Goal: Task Accomplishment & Management: Use online tool/utility

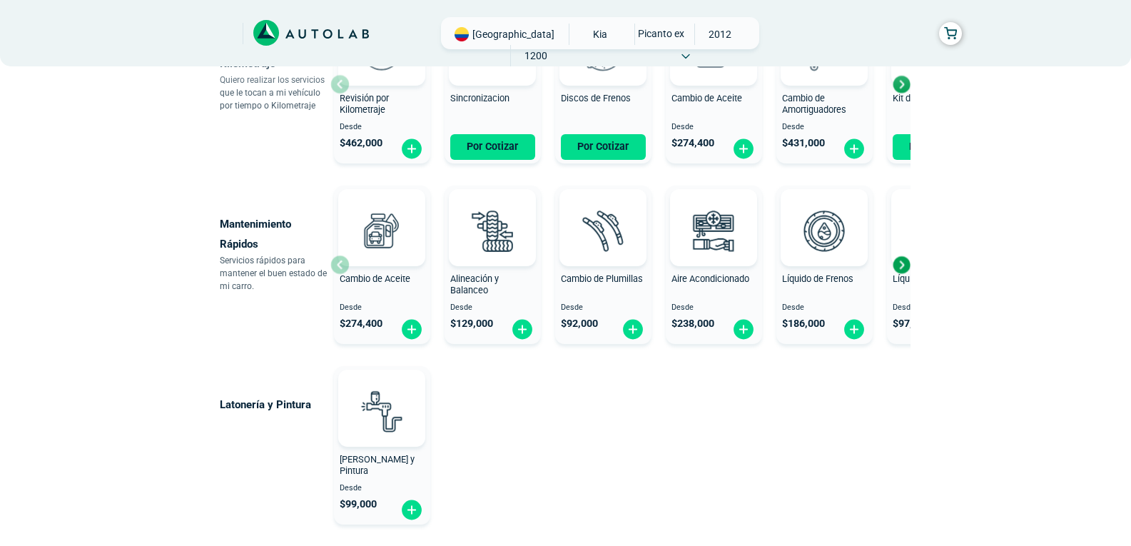
scroll to position [773, 0]
click at [902, 262] on div "Next slide" at bounding box center [900, 263] width 21 height 21
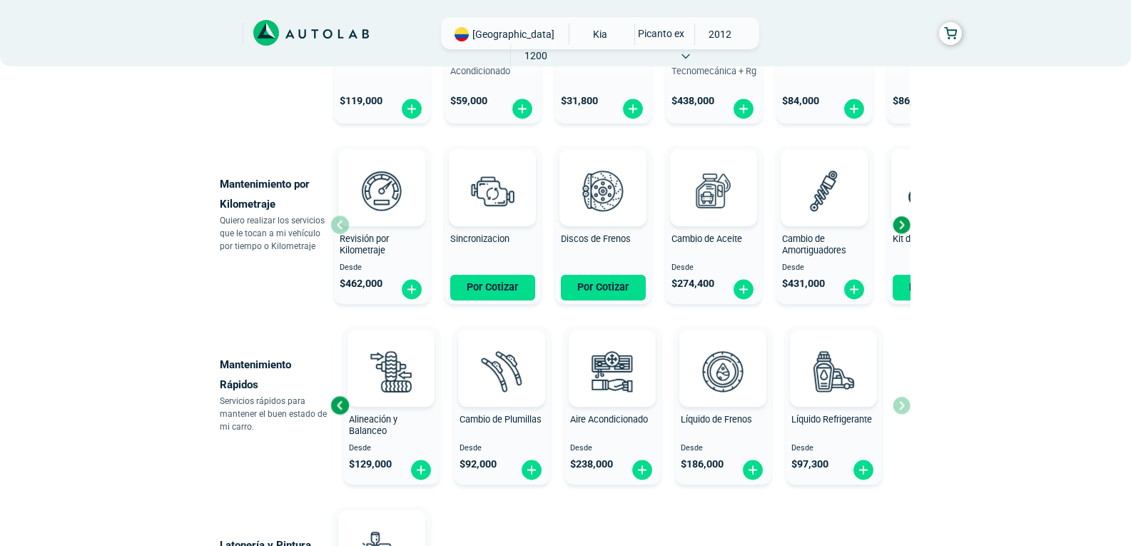
scroll to position [629, 0]
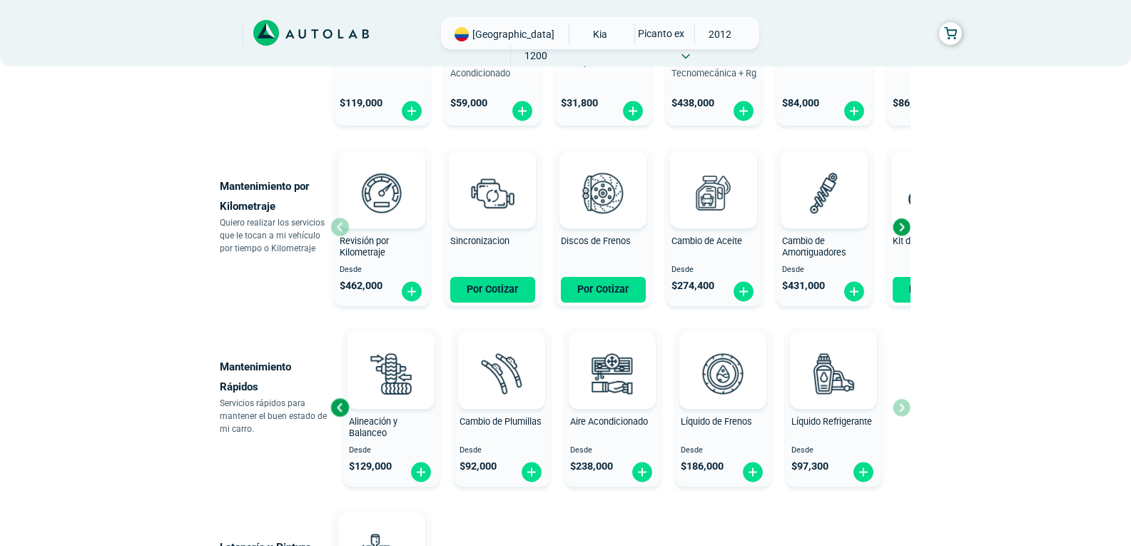
click at [635, 33] on span "PICANTO EX" at bounding box center [660, 34] width 51 height 20
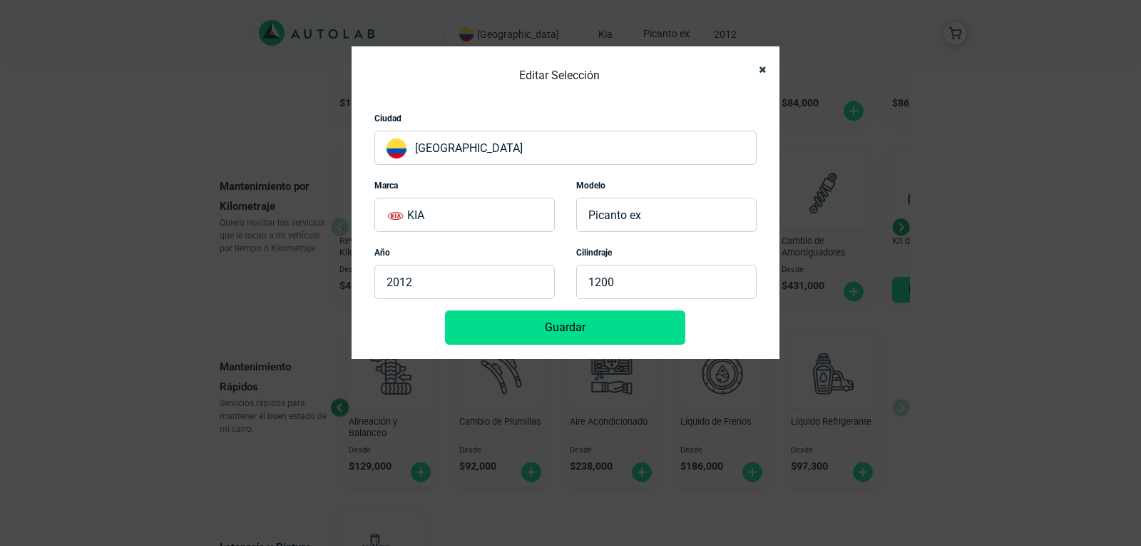
click at [651, 213] on p "PICANTO EX" at bounding box center [666, 215] width 180 height 34
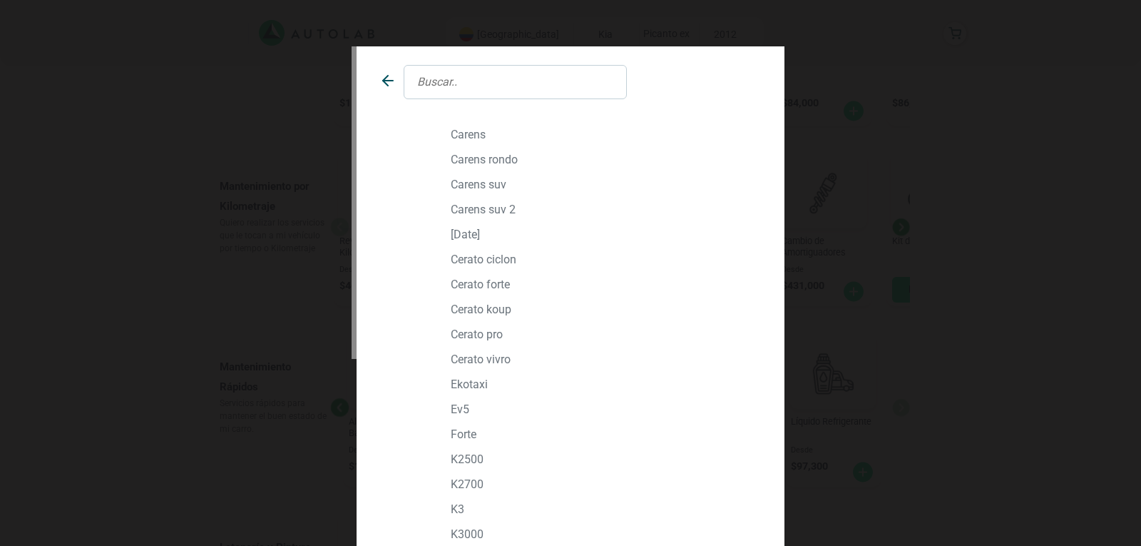
click at [506, 80] on input "text" at bounding box center [515, 82] width 223 height 34
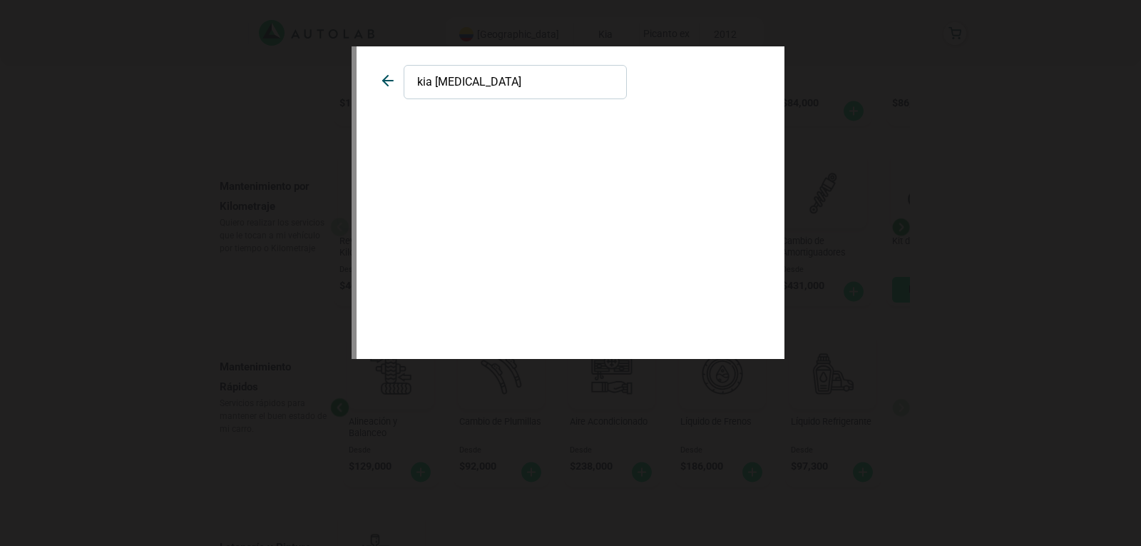
type input "kia pican"
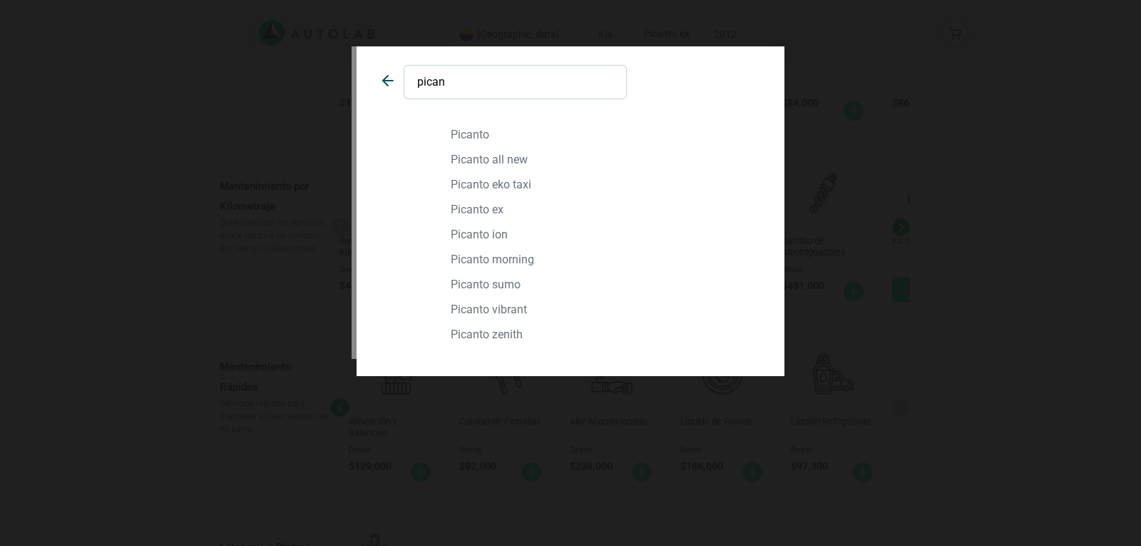
type input "pican"
click at [491, 231] on p "PICANTO ION" at bounding box center [603, 235] width 305 height 14
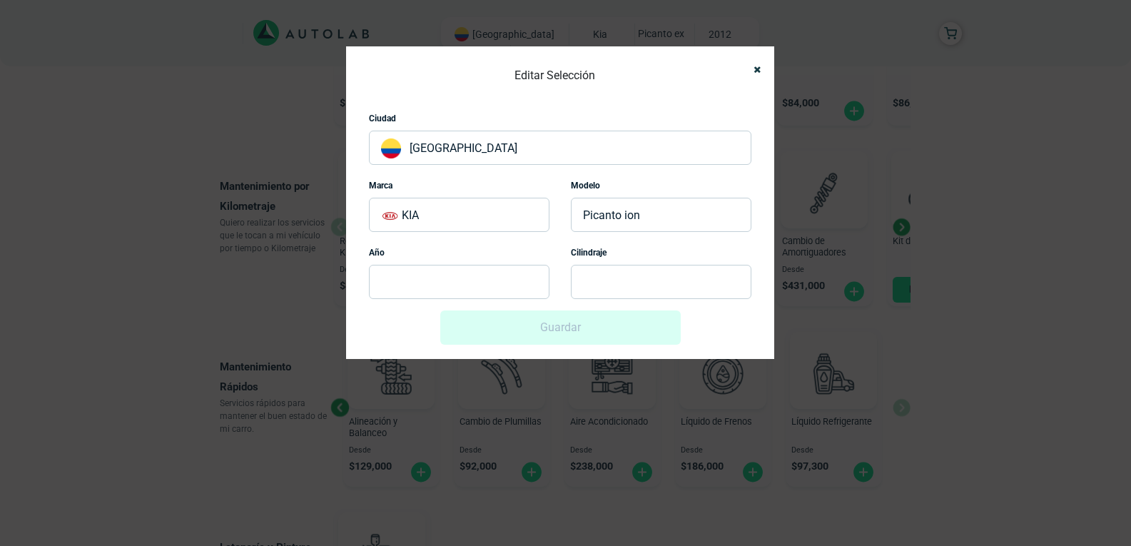
click at [479, 287] on p at bounding box center [459, 282] width 180 height 34
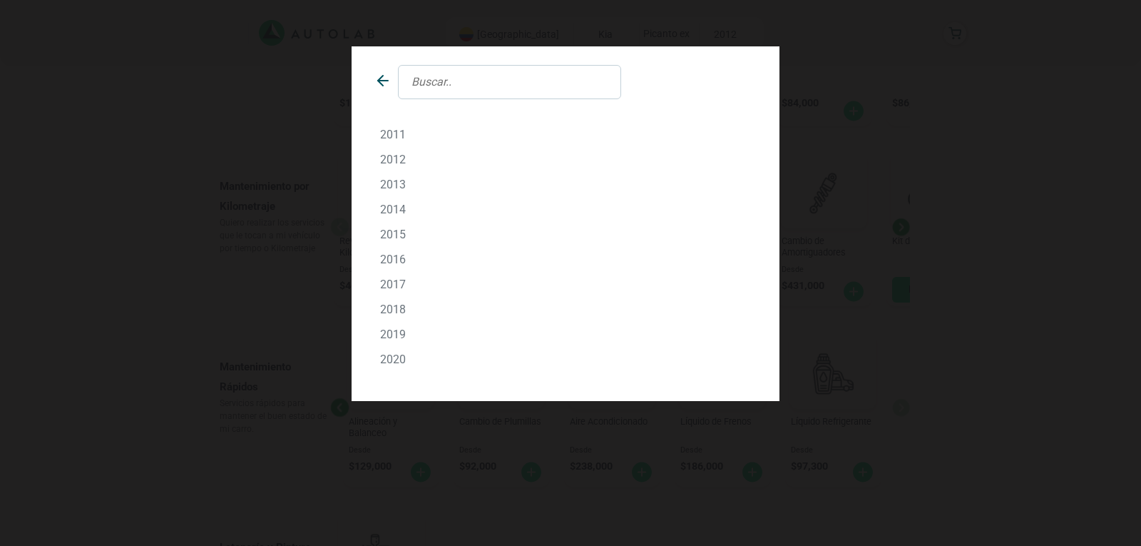
click at [402, 157] on p "2012" at bounding box center [565, 160] width 371 height 14
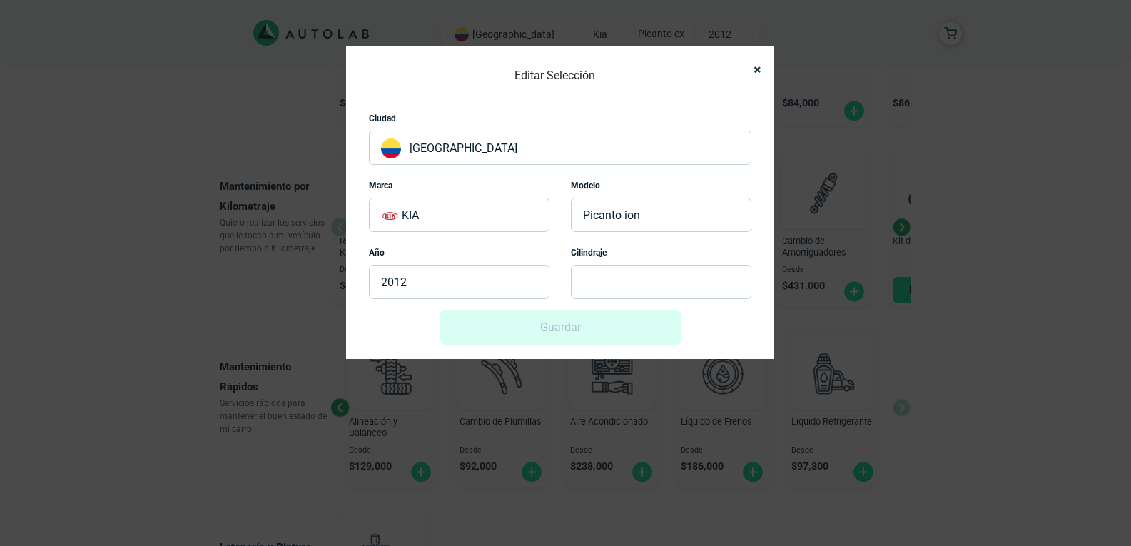
click at [653, 284] on p at bounding box center [661, 282] width 180 height 34
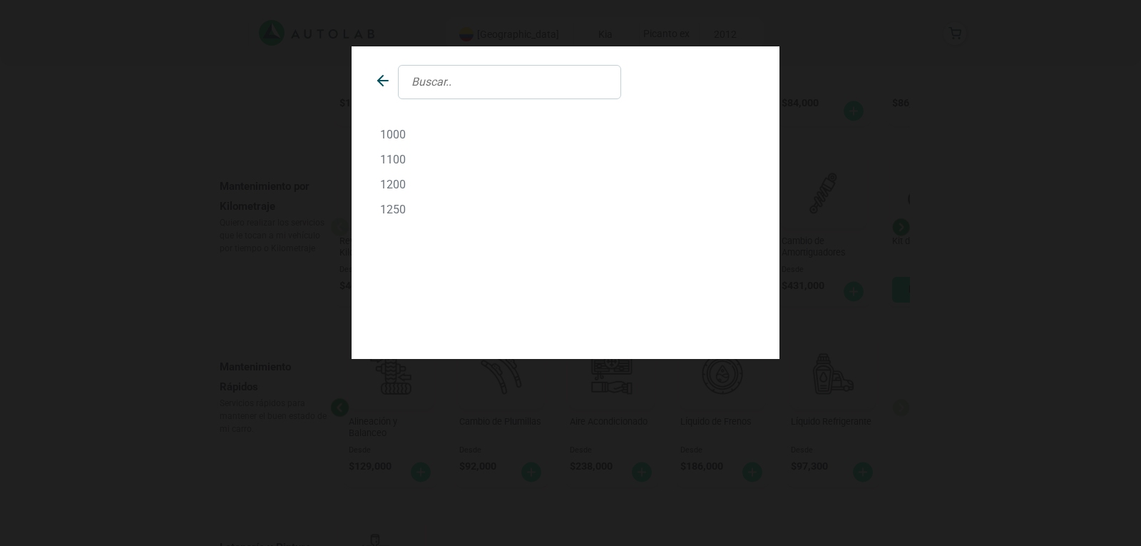
click at [395, 188] on p "1200" at bounding box center [565, 185] width 371 height 14
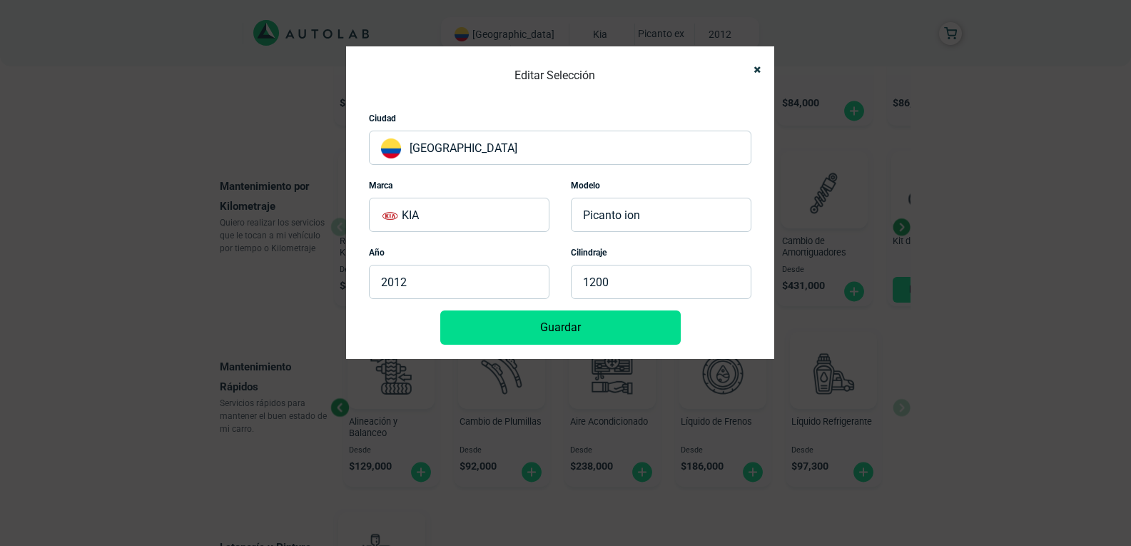
click at [542, 327] on button "Guardar" at bounding box center [560, 327] width 240 height 34
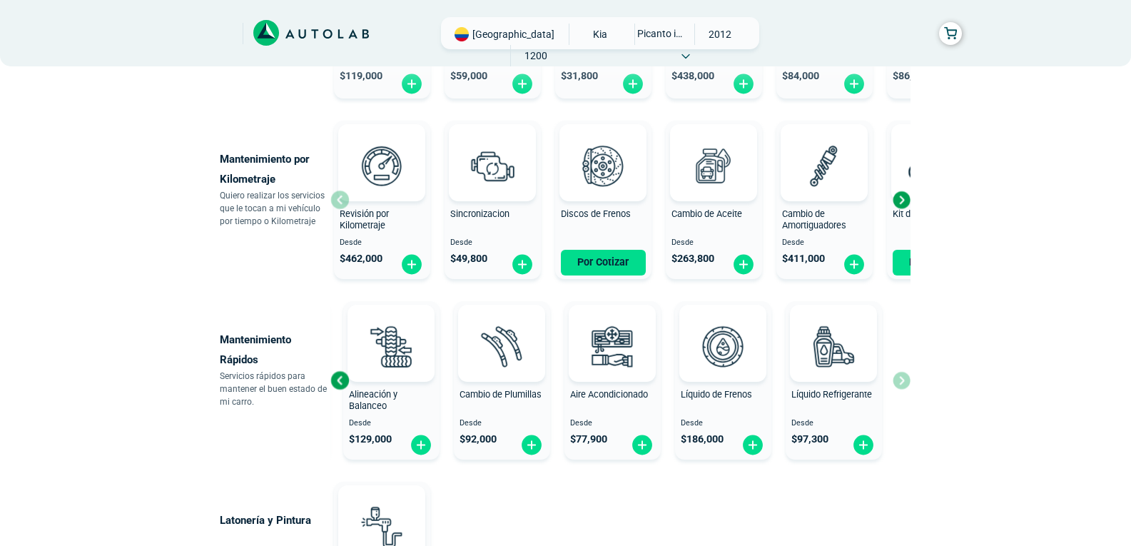
scroll to position [656, 0]
click at [85, 288] on div "× ¡Reserva tranquilo! Sin datos de tarjeta ni pagos Aquí puedes ver tus servici…" at bounding box center [565, 57] width 1131 height 1427
click at [521, 260] on img at bounding box center [522, 265] width 23 height 22
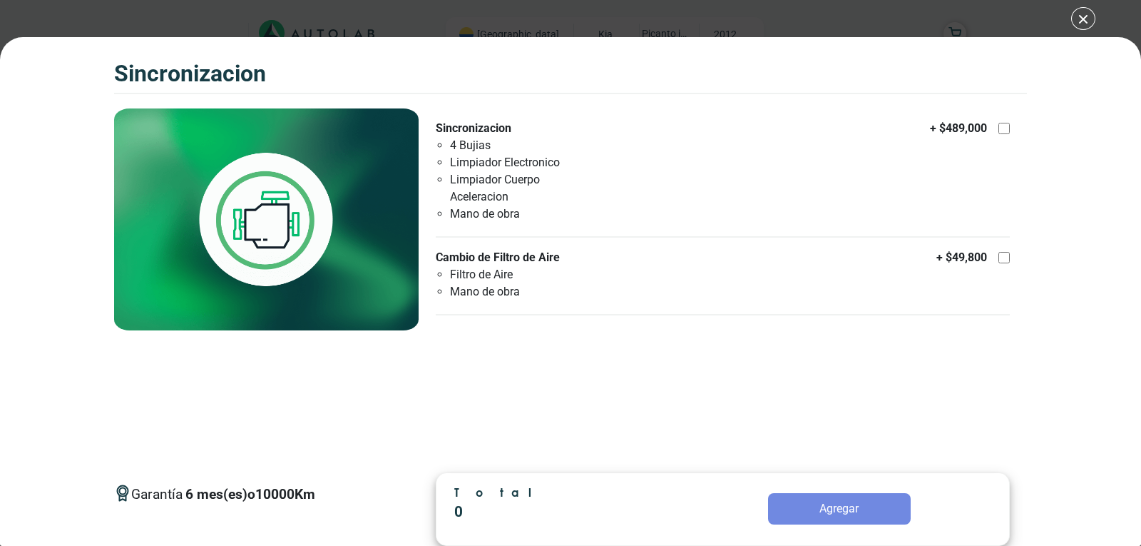
click at [1005, 128] on div at bounding box center [1004, 128] width 11 height 11
click at [1005, 128] on input "Sincronizacion 4 Bujias Limpiador Electronico Limpiador Cuerpo Aceleracion Mano…" at bounding box center [1004, 128] width 11 height 11
checkbox input "true"
click at [1004, 260] on div at bounding box center [1004, 257] width 11 height 11
click at [1004, 260] on input "Cambio de Filtro de Aire Filtro de Aire Mano de obra + $ 49,800" at bounding box center [1004, 257] width 11 height 11
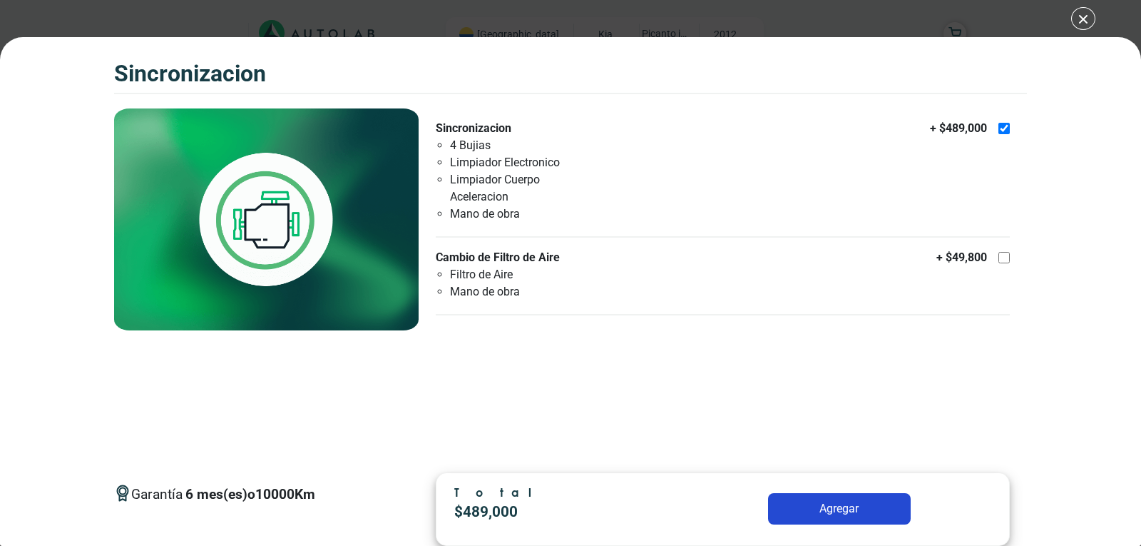
checkbox input "true"
click at [840, 506] on button "Agregar" at bounding box center [839, 508] width 143 height 31
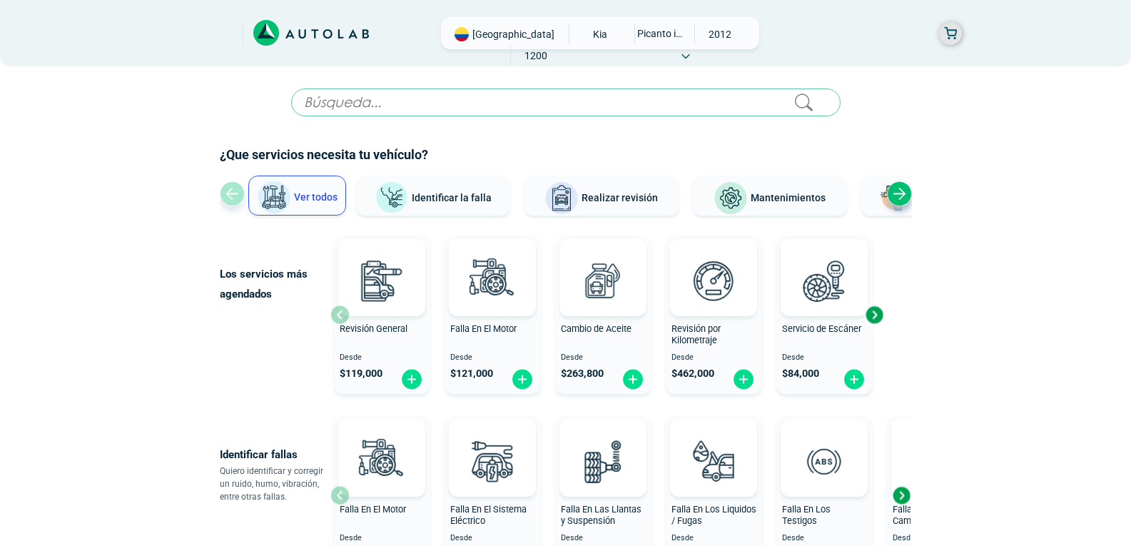
click at [950, 31] on button "button" at bounding box center [950, 33] width 23 height 23
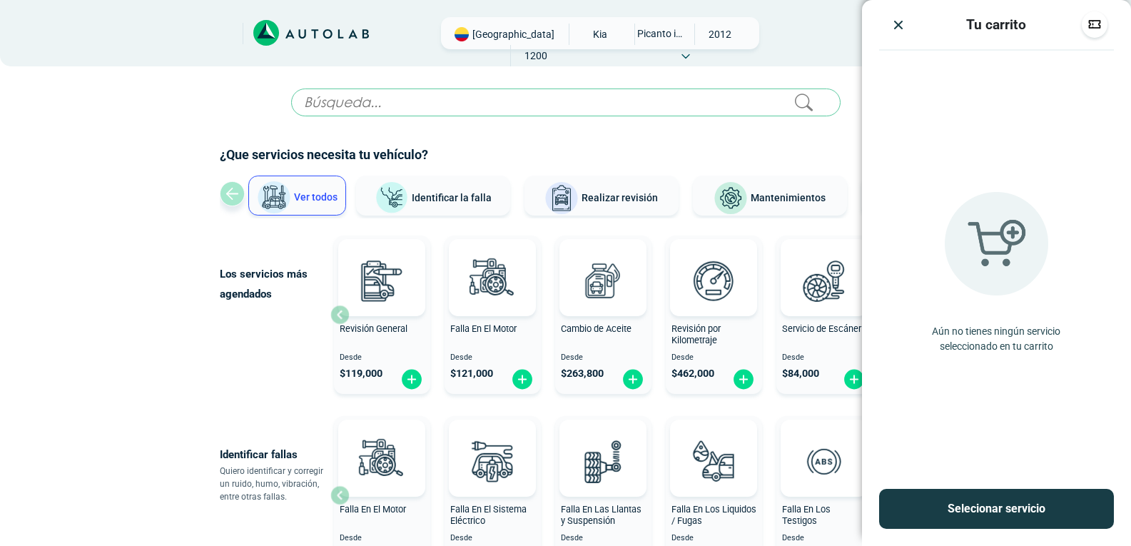
click at [900, 26] on img "Close" at bounding box center [898, 25] width 14 height 14
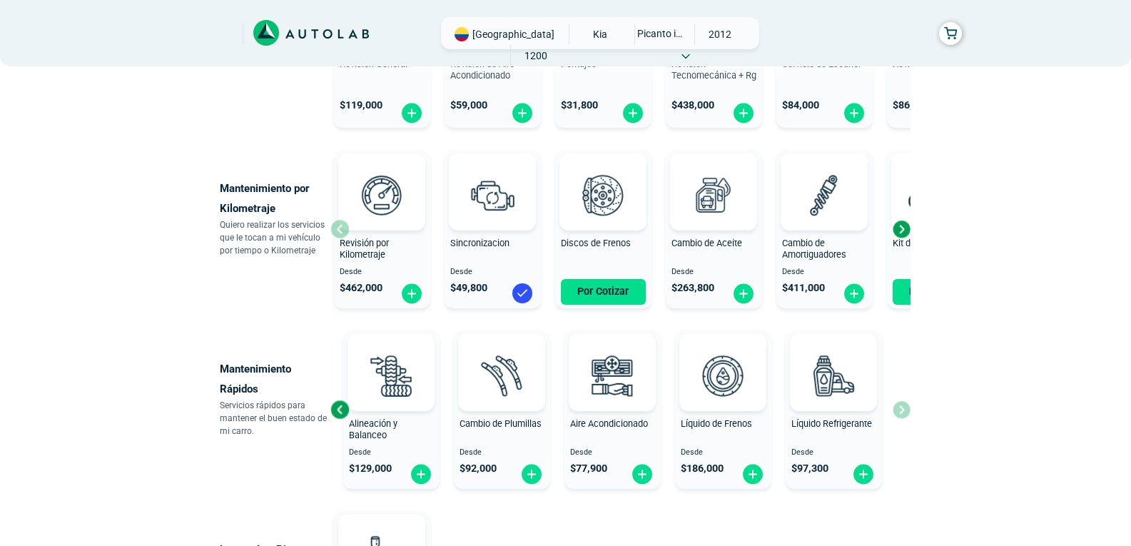
scroll to position [628, 0]
click at [514, 284] on img at bounding box center [522, 292] width 23 height 23
checkbox input "false"
click at [526, 292] on img at bounding box center [522, 293] width 23 height 22
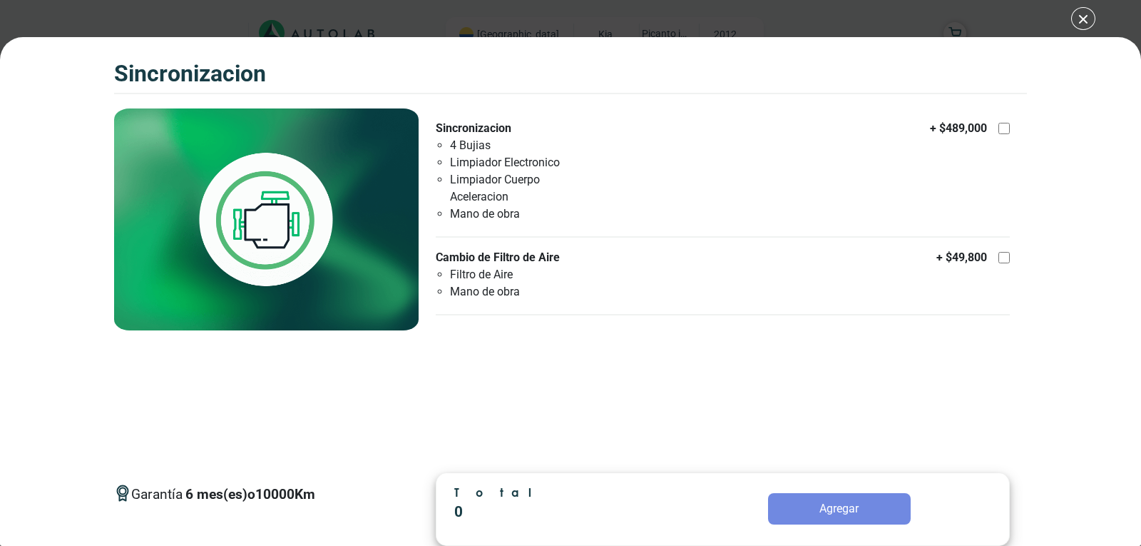
click at [1007, 258] on div at bounding box center [1004, 257] width 11 height 11
click at [1007, 258] on input "Cambio de Filtro de Aire Filtro de Aire Mano de obra + $ 49,800" at bounding box center [1004, 257] width 11 height 11
checkbox input "true"
click at [1006, 126] on div at bounding box center [1004, 128] width 11 height 11
click at [1006, 126] on input "Sincronizacion 4 Bujias Limpiador Electronico Limpiador Cuerpo Aceleracion Mano…" at bounding box center [1004, 128] width 11 height 11
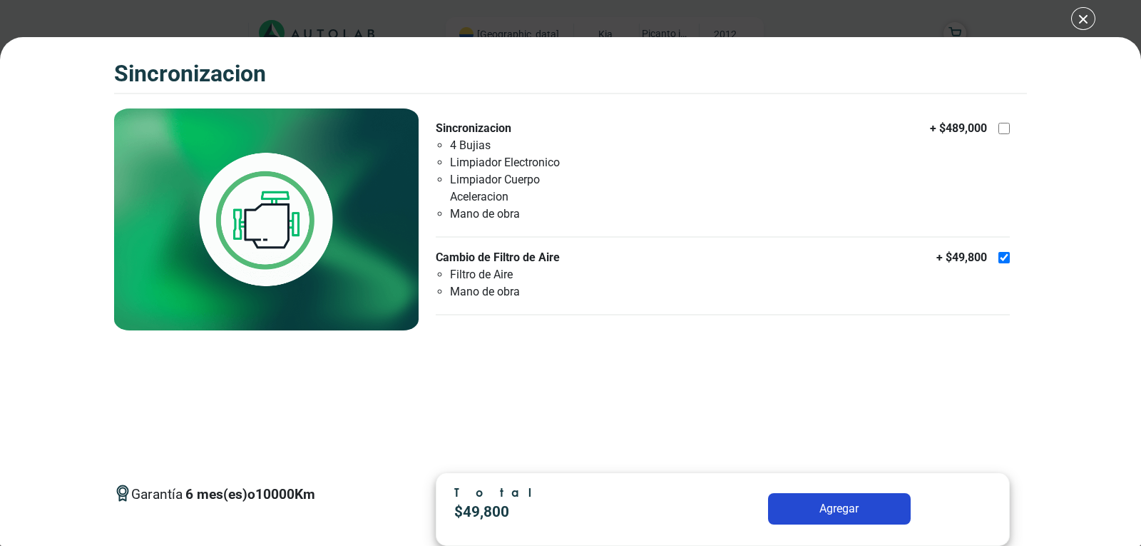
checkbox input "true"
click at [825, 506] on button "Agregar" at bounding box center [839, 508] width 143 height 31
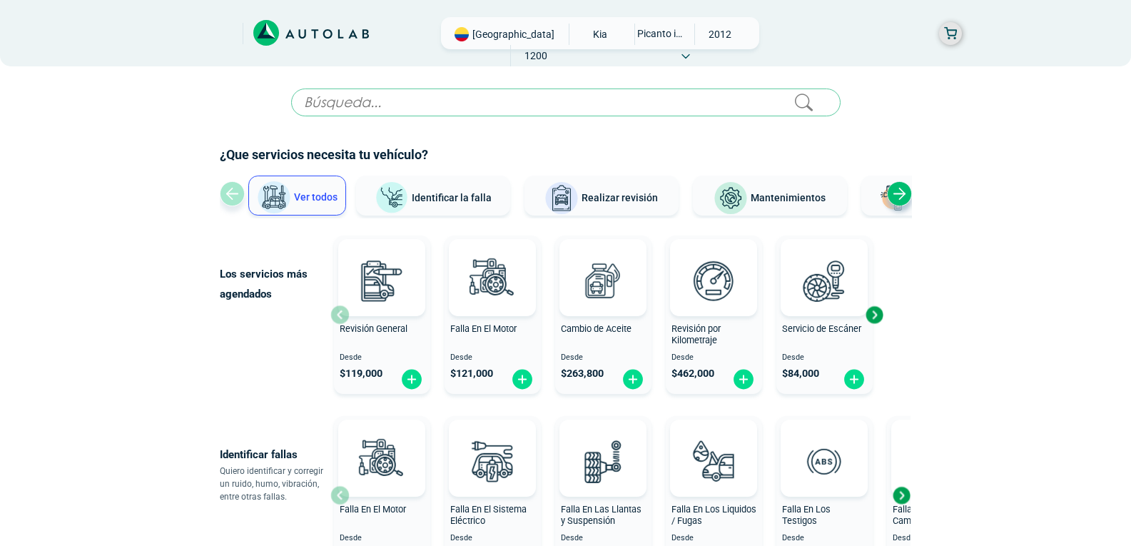
click at [955, 36] on button "button" at bounding box center [950, 33] width 23 height 23
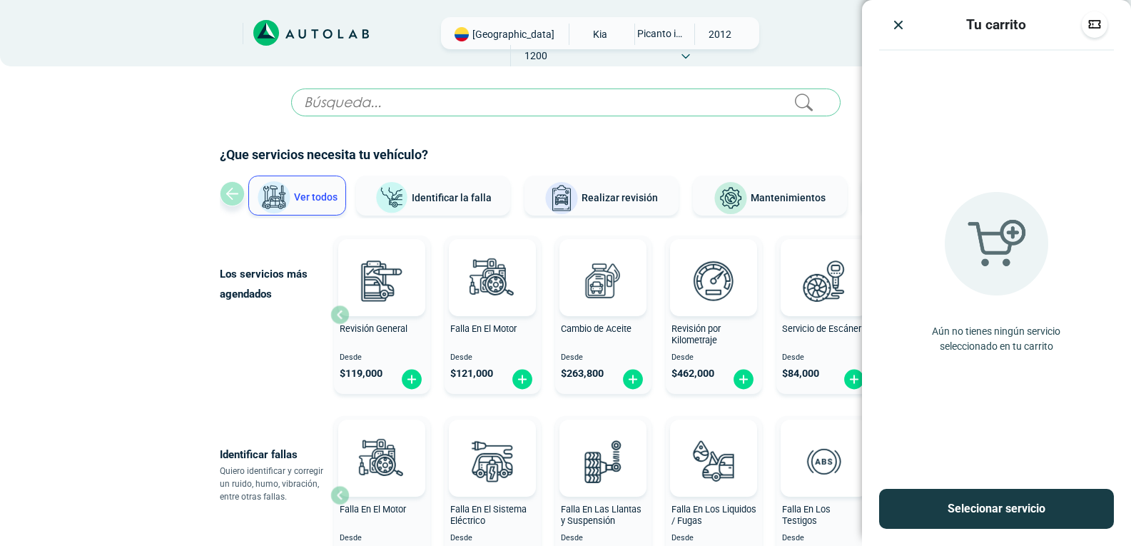
click at [997, 510] on button "Selecionar servicio" at bounding box center [996, 509] width 235 height 40
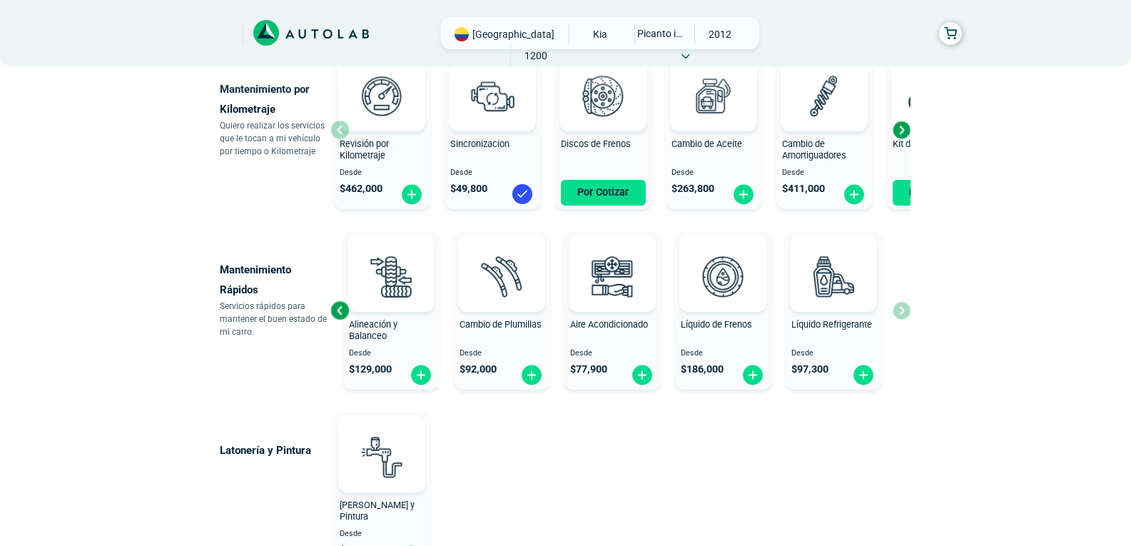
scroll to position [725, 0]
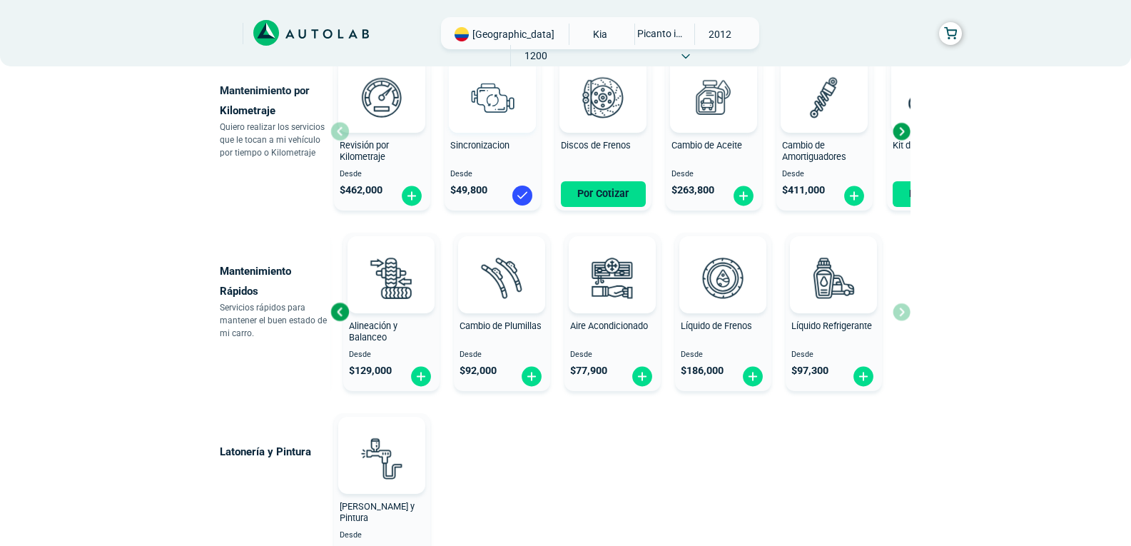
click at [526, 111] on div at bounding box center [492, 94] width 87 height 77
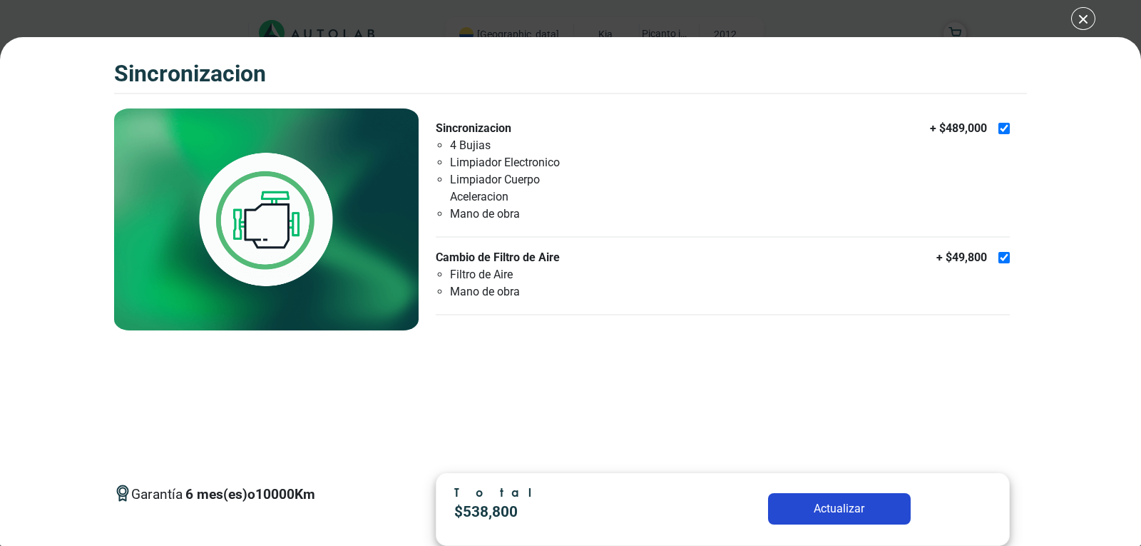
click at [526, 111] on div "Sincronizacion 4 Bujias Limpiador Electronico Limpiador Cuerpo Aceleracion Mano…" at bounding box center [723, 223] width 574 height 230
click at [325, 200] on img at bounding box center [266, 219] width 305 height 222
click at [830, 516] on button "Actualizar" at bounding box center [839, 508] width 143 height 31
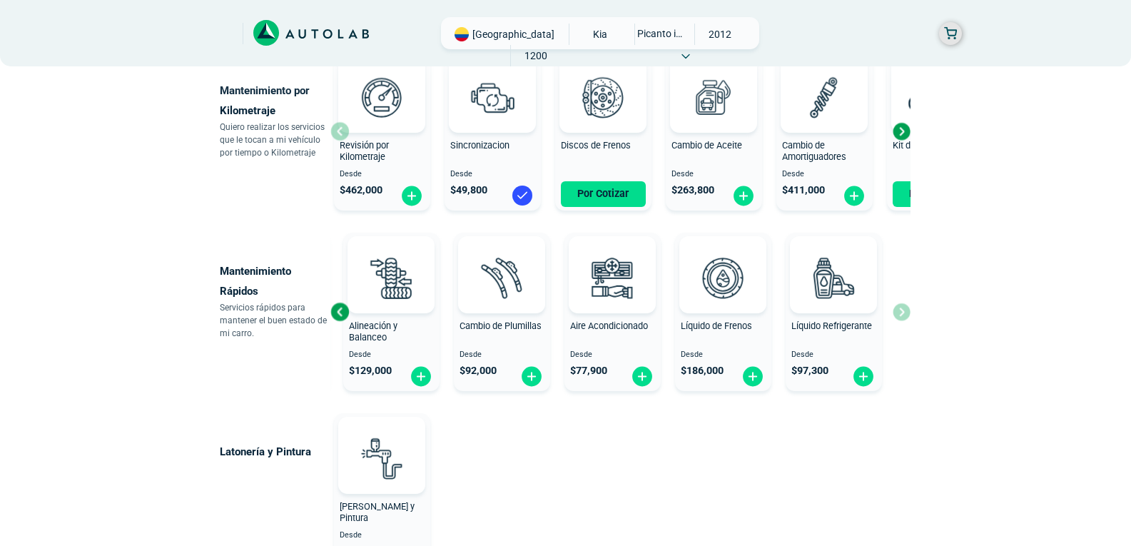
click at [949, 28] on button "button" at bounding box center [950, 33] width 23 height 23
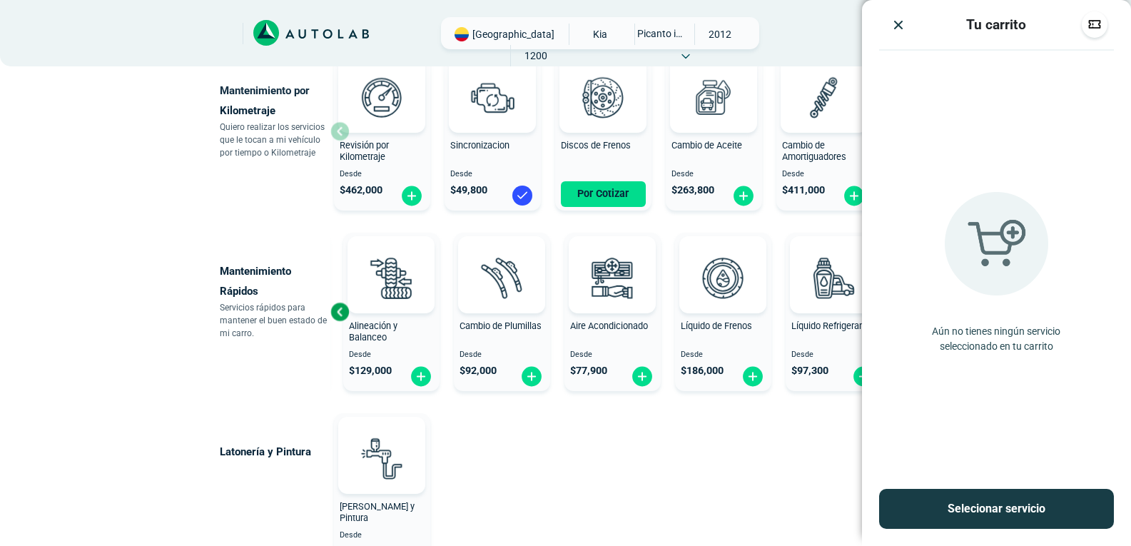
click at [1094, 29] on img "button" at bounding box center [1094, 24] width 14 height 14
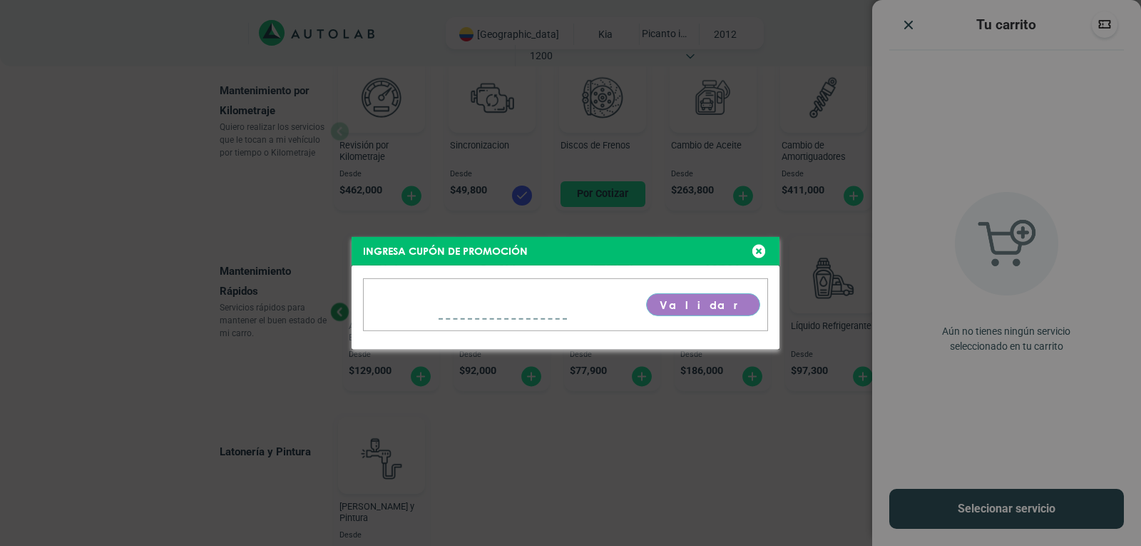
click at [755, 249] on div "Ingresa cupón de promoción [GEOGRAPHIC_DATA]" at bounding box center [570, 273] width 1141 height 546
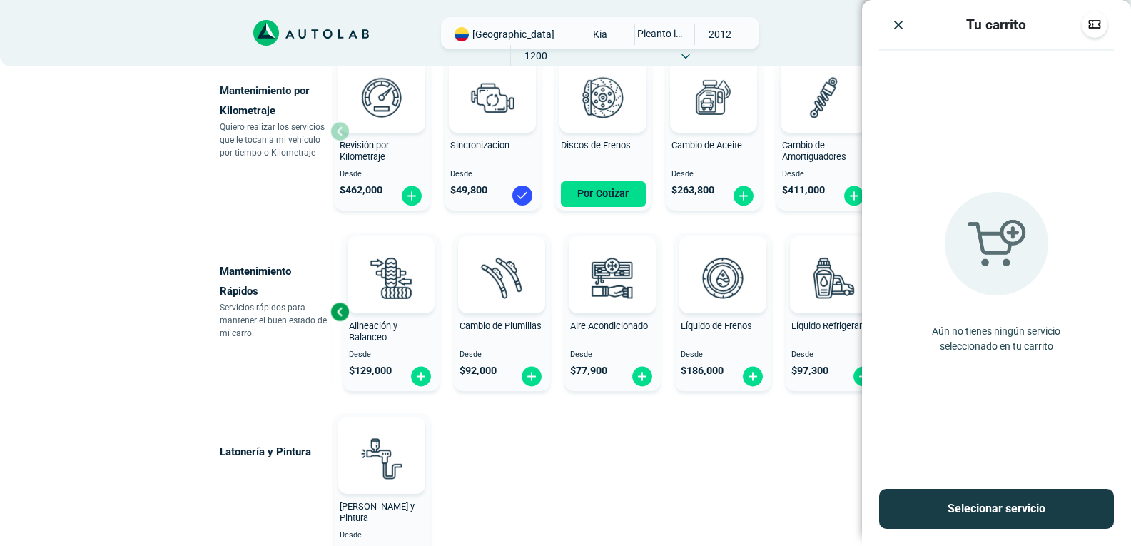
click at [899, 19] on img "Close" at bounding box center [898, 25] width 14 height 14
